Goal: Task Accomplishment & Management: Complete application form

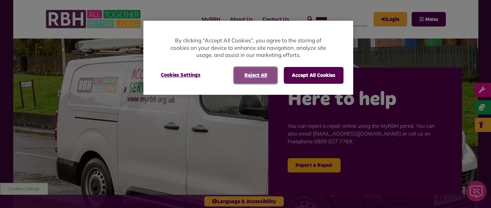
click at [254, 78] on button "Reject All" at bounding box center [256, 75] width 44 height 17
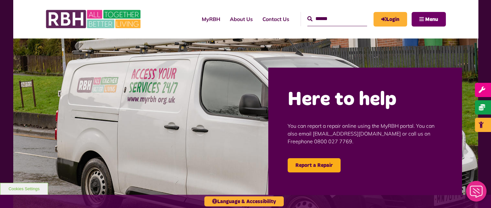
click at [440, 21] on button "Menu" at bounding box center [429, 19] width 34 height 15
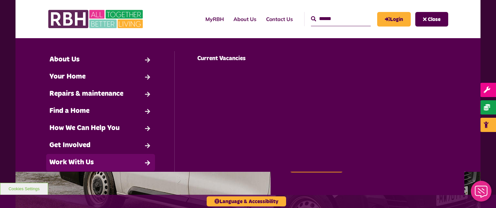
click at [116, 160] on link "Work With Us" at bounding box center [100, 162] width 109 height 17
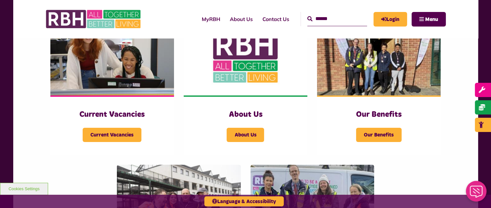
scroll to position [160, 0]
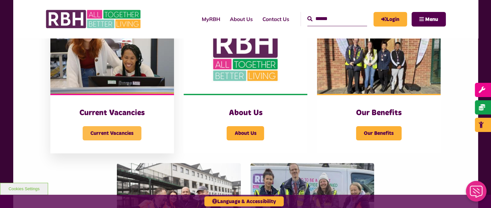
click at [104, 138] on span "Current Vacancies" at bounding box center [112, 133] width 59 height 14
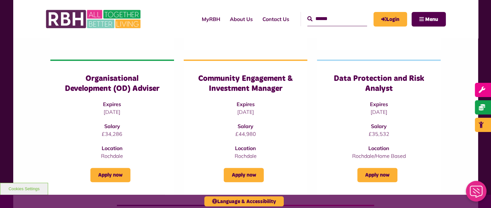
scroll to position [373, 0]
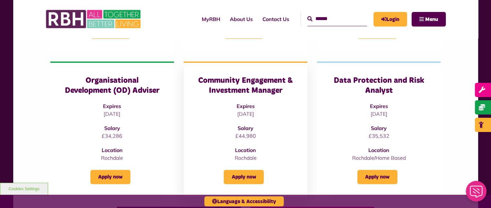
click at [240, 110] on p "04/09/2025" at bounding box center [246, 114] width 98 height 8
click at [241, 170] on link "Apply now" at bounding box center [244, 177] width 40 height 14
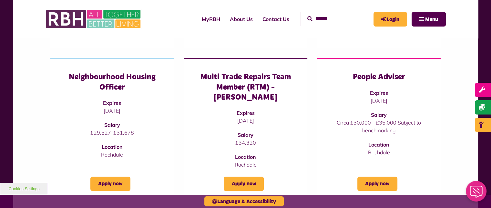
scroll to position [240, 0]
